Goal: Task Accomplishment & Management: Use online tool/utility

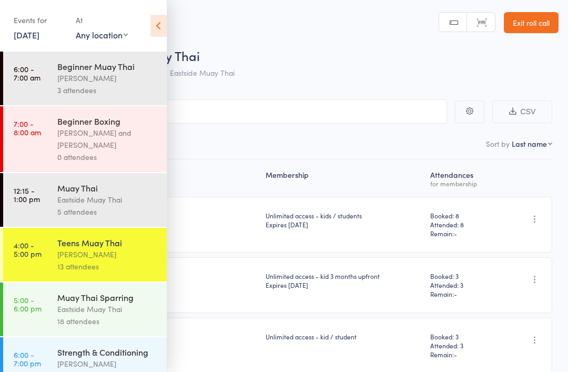
click at [39, 29] on link "[DATE]" at bounding box center [27, 35] width 26 height 12
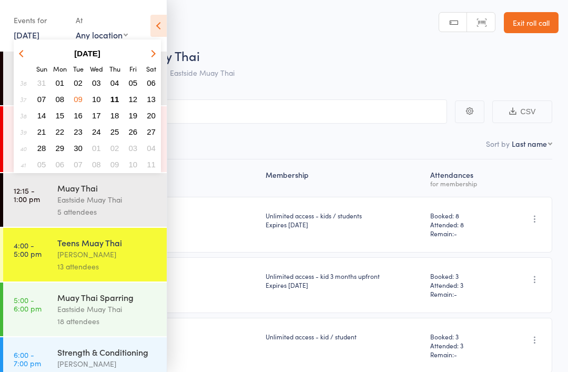
click at [121, 95] on button "11" at bounding box center [115, 99] width 16 height 14
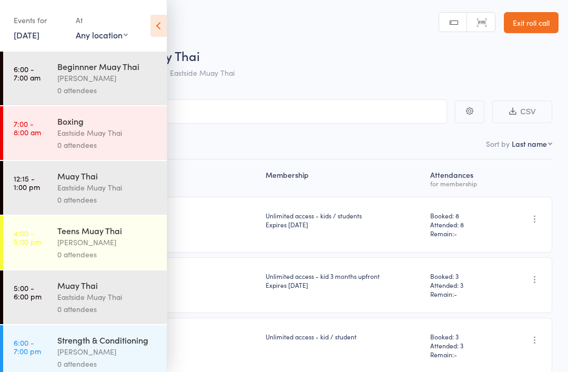
click at [98, 74] on div "[PERSON_NAME]" at bounding box center [107, 78] width 100 height 12
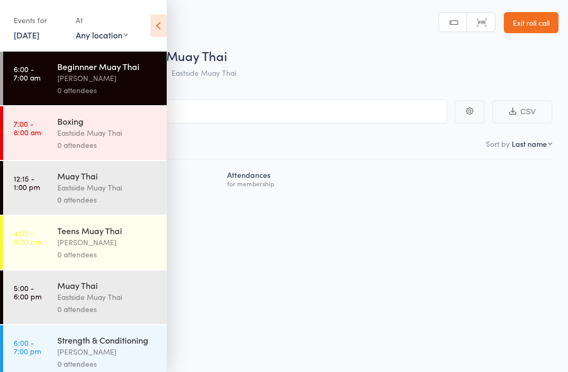
click at [255, 106] on input "search" at bounding box center [231, 111] width 431 height 24
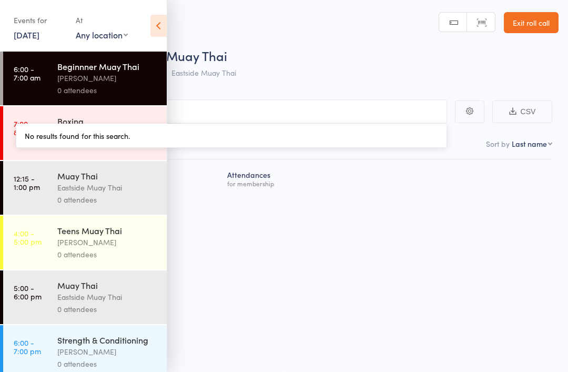
type input "k"
click at [88, 72] on div "Beginnner Muay Thai" at bounding box center [107, 66] width 100 height 12
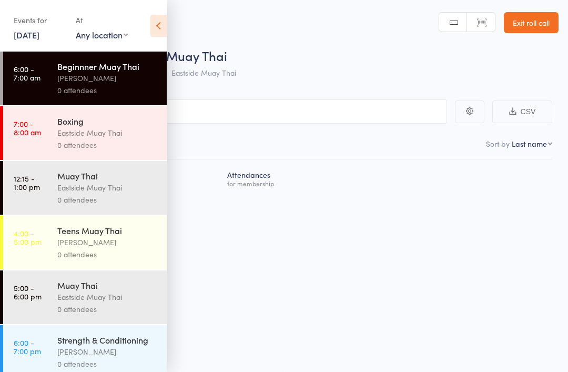
click at [384, 232] on div "Atten­dances for membership" at bounding box center [284, 198] width 536 height 79
click at [274, 237] on div "Atten­dances for membership" at bounding box center [284, 198] width 536 height 79
click at [248, 122] on input "k" at bounding box center [231, 111] width 431 height 24
click at [151, 22] on icon at bounding box center [158, 26] width 16 height 22
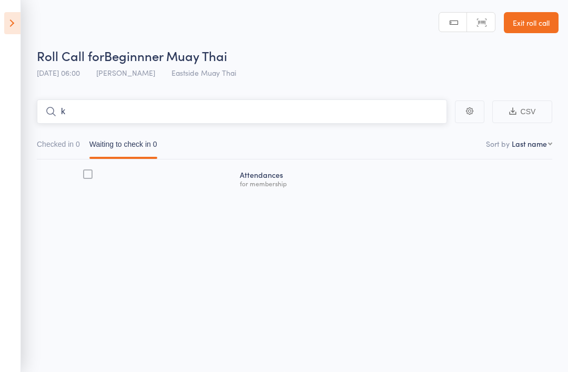
click at [131, 104] on input "k" at bounding box center [242, 111] width 410 height 24
click at [198, 100] on input "k" at bounding box center [242, 111] width 410 height 24
click at [219, 101] on input "k" at bounding box center [242, 111] width 410 height 24
click at [218, 121] on input "k" at bounding box center [242, 111] width 410 height 24
click at [11, 17] on icon at bounding box center [12, 23] width 16 height 22
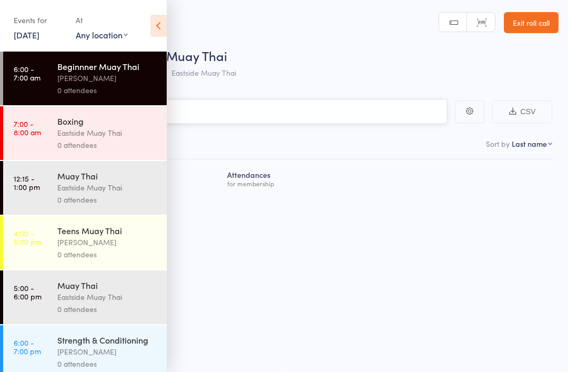
click at [285, 111] on input "k" at bounding box center [231, 111] width 431 height 24
click at [159, 26] on icon at bounding box center [158, 26] width 16 height 22
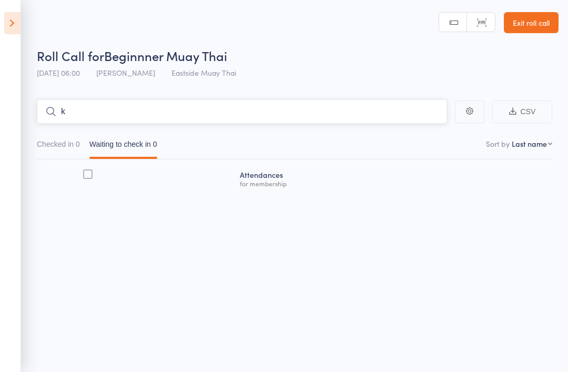
click at [186, 118] on input "k" at bounding box center [242, 111] width 410 height 24
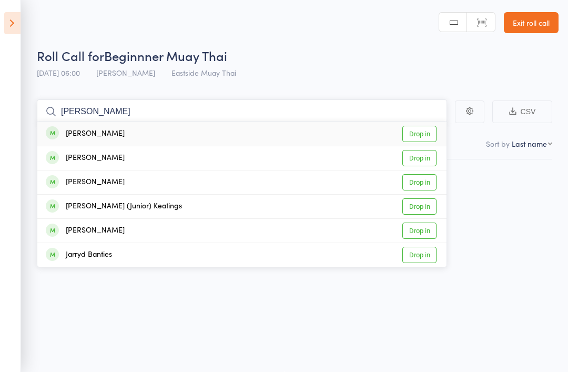
type input "[PERSON_NAME]"
click at [93, 181] on div "[PERSON_NAME]" at bounding box center [85, 182] width 79 height 12
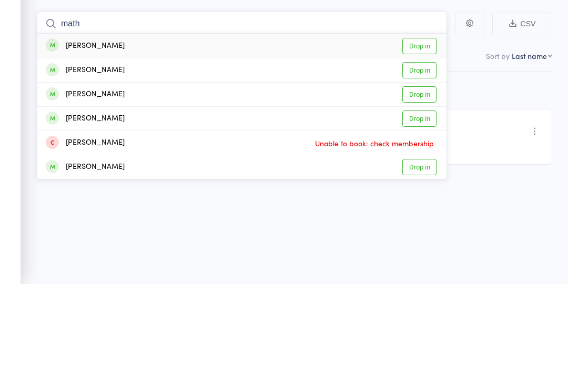
type input "math"
click at [419, 126] on link "Drop in" at bounding box center [419, 134] width 34 height 16
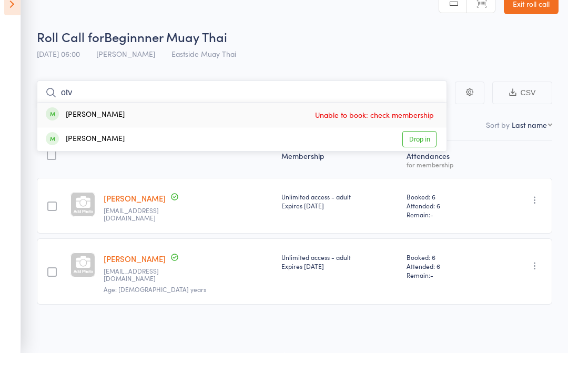
type input "otv"
click at [419, 150] on link "Drop in" at bounding box center [419, 158] width 34 height 16
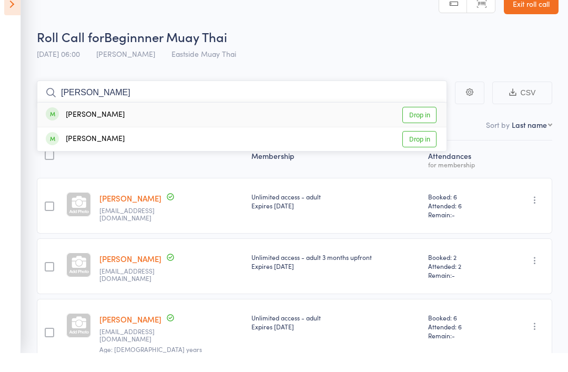
type input "[PERSON_NAME]"
click at [192, 121] on div "[PERSON_NAME] Drop in" at bounding box center [241, 133] width 409 height 24
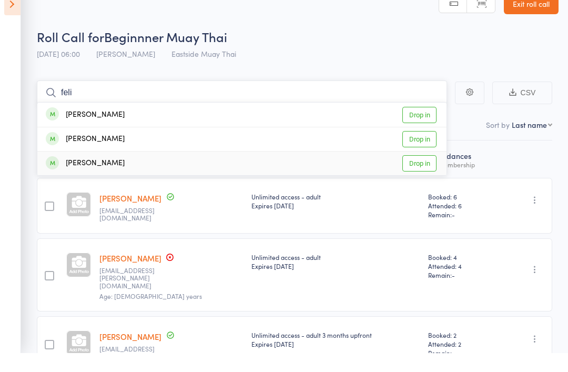
type input "feli"
click at [118, 170] on div "[PERSON_NAME] Drop in" at bounding box center [241, 182] width 409 height 24
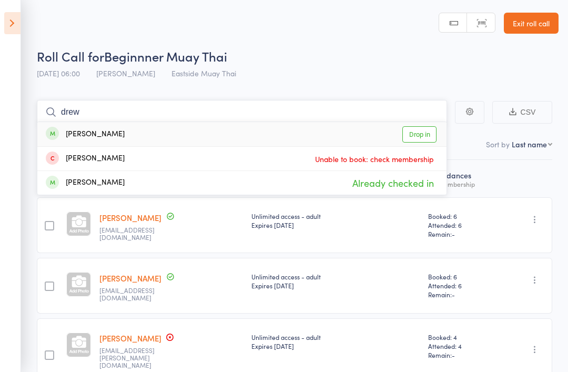
type input "drew"
click at [423, 132] on link "Drop in" at bounding box center [419, 134] width 34 height 16
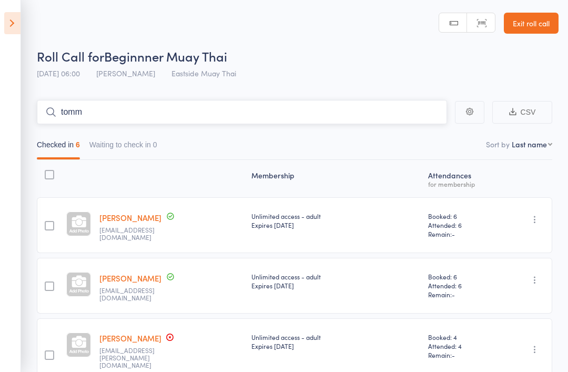
type input "[PERSON_NAME]"
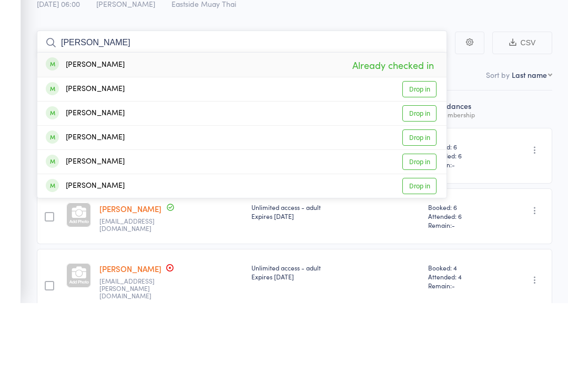
type input "[PERSON_NAME]"
click at [110, 147] on div "[PERSON_NAME] Drop in" at bounding box center [241, 159] width 409 height 24
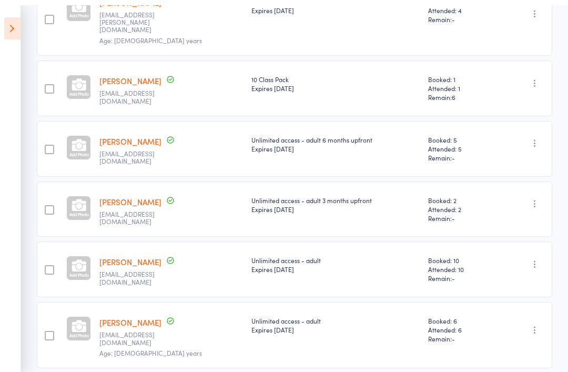
scroll to position [349, 0]
